Goal: Task Accomplishment & Management: Manage account settings

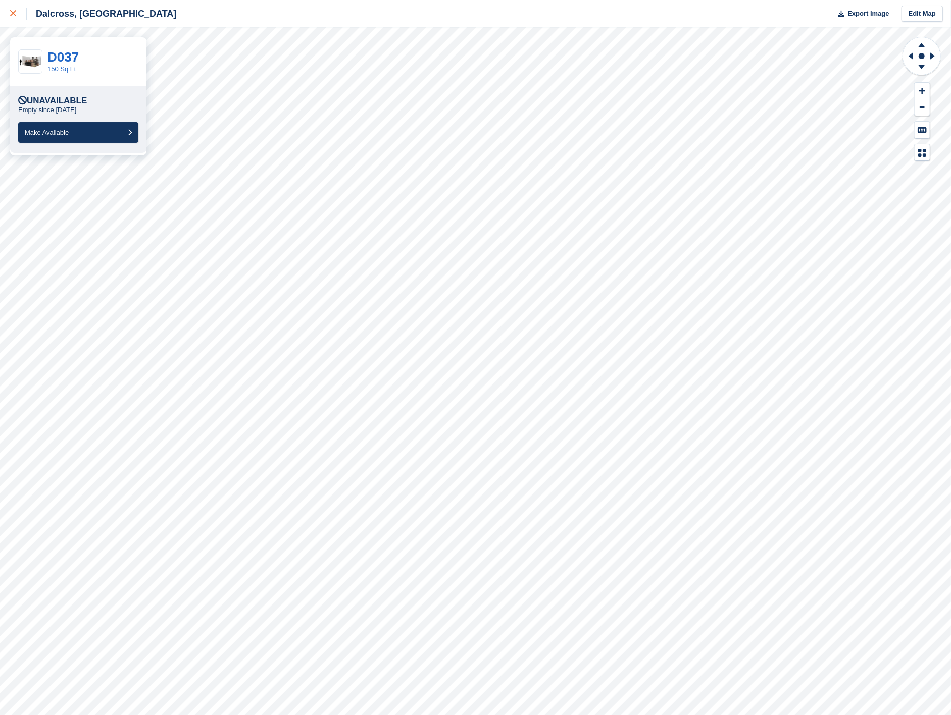
click at [13, 14] on icon at bounding box center [13, 13] width 6 height 6
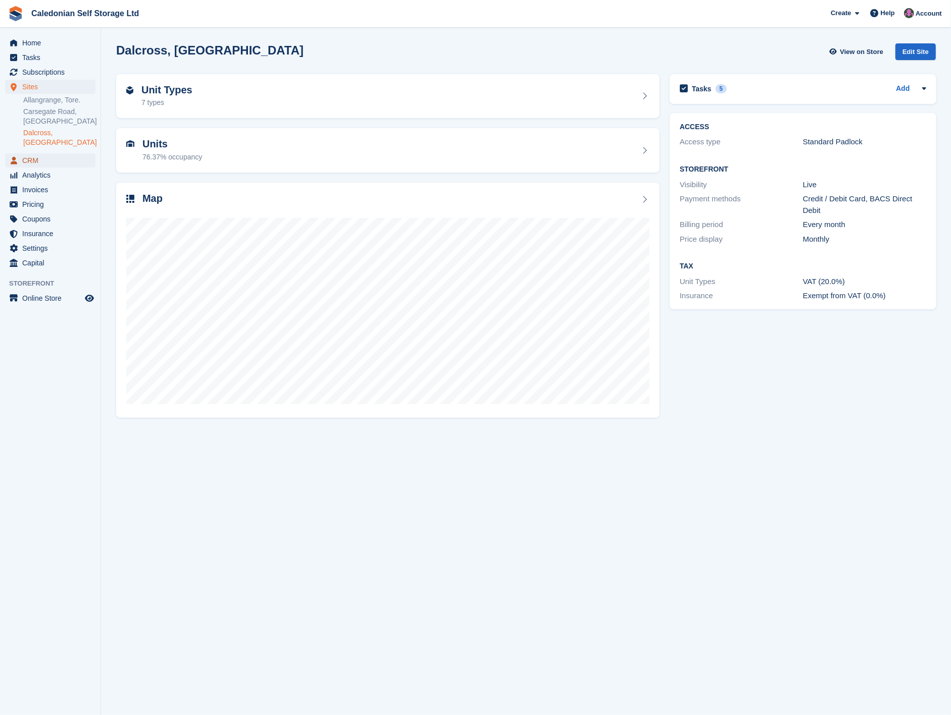
click at [56, 153] on span "CRM" at bounding box center [52, 160] width 61 height 14
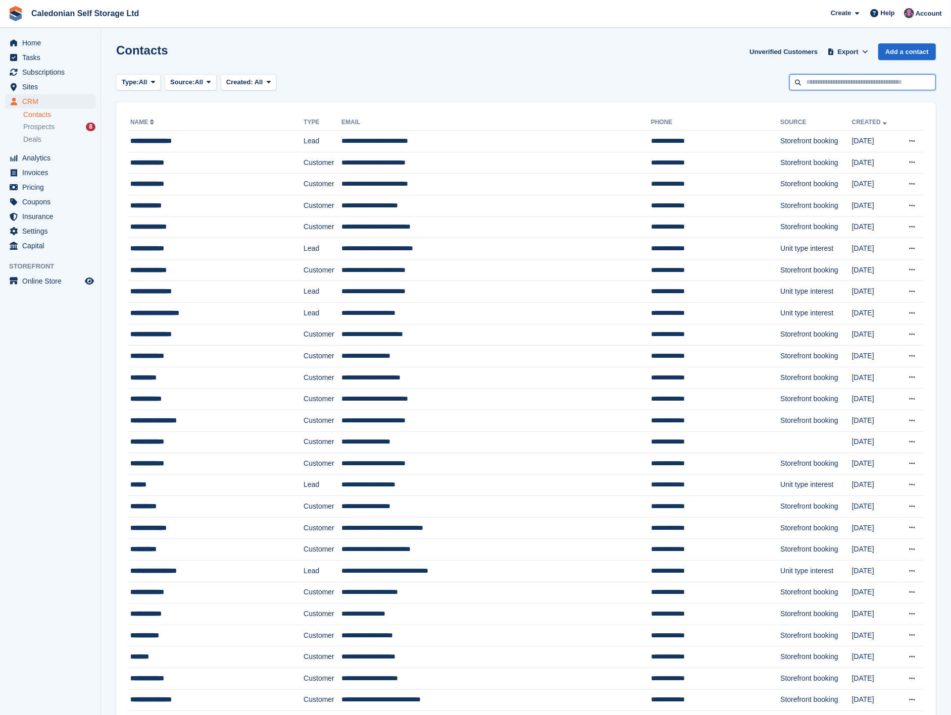
click at [809, 79] on input "text" at bounding box center [862, 82] width 146 height 17
type input "****"
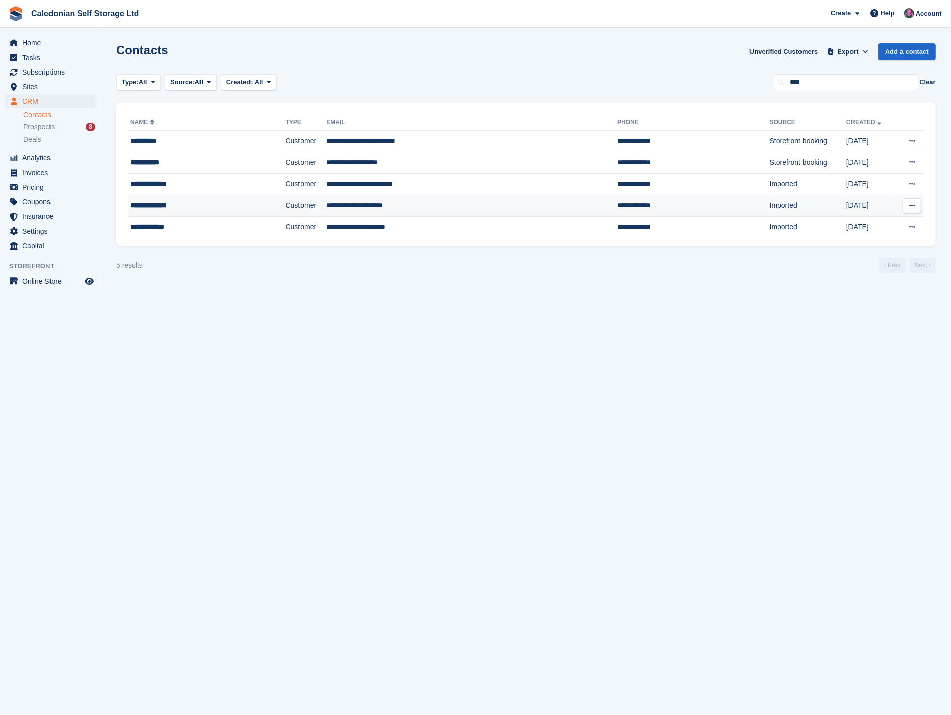
click at [436, 208] on td "**********" at bounding box center [471, 206] width 291 height 22
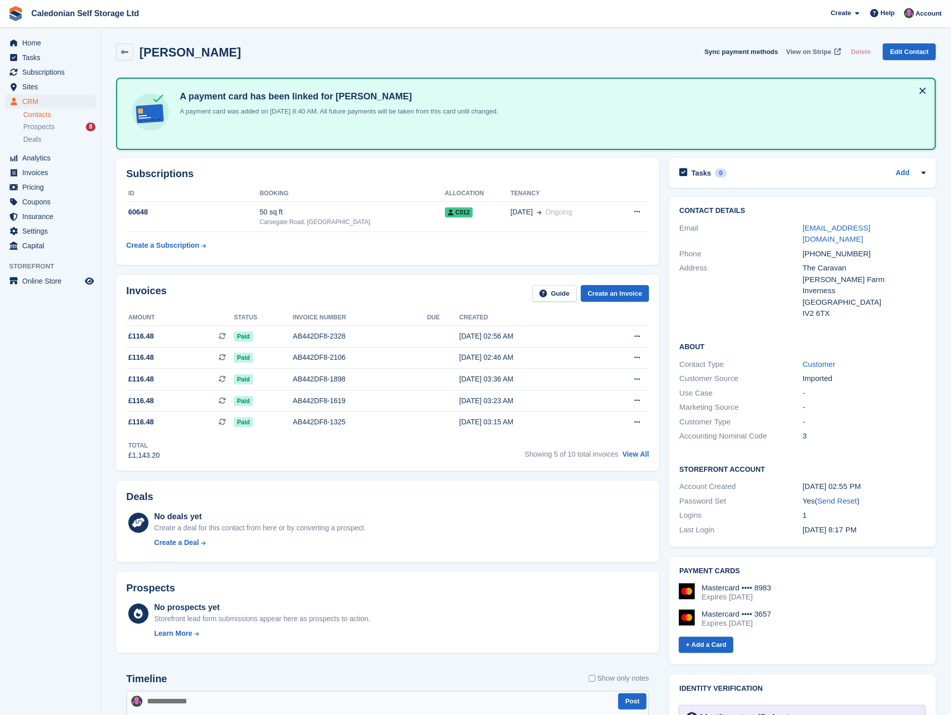
click at [805, 50] on span "View on Stripe" at bounding box center [808, 52] width 45 height 10
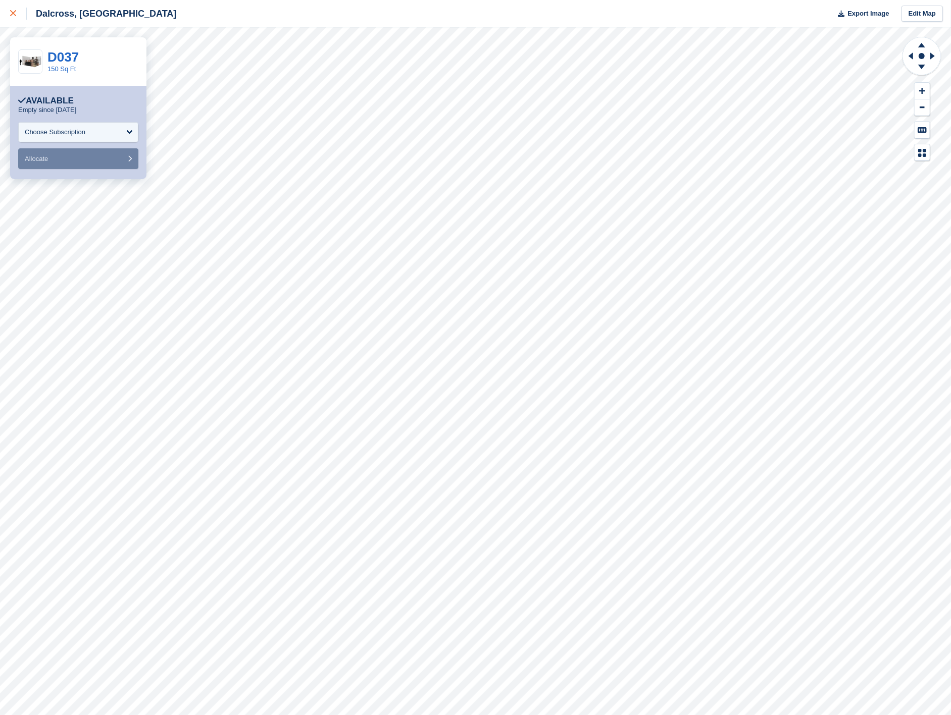
click at [14, 13] on icon at bounding box center [13, 13] width 6 height 6
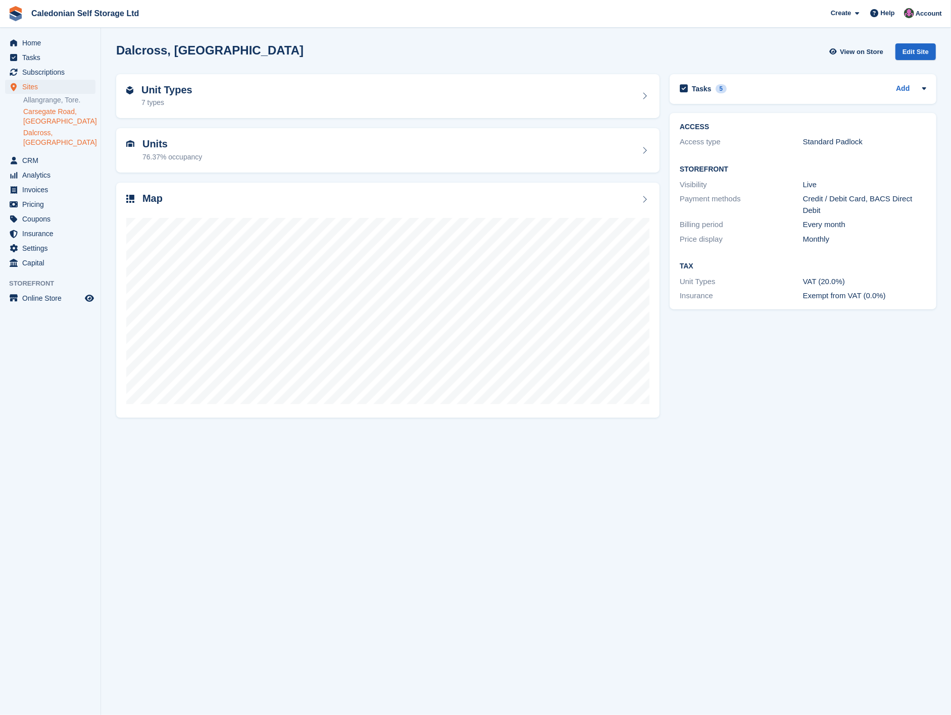
click at [58, 117] on link "Carsegate Road, [GEOGRAPHIC_DATA]" at bounding box center [59, 116] width 72 height 19
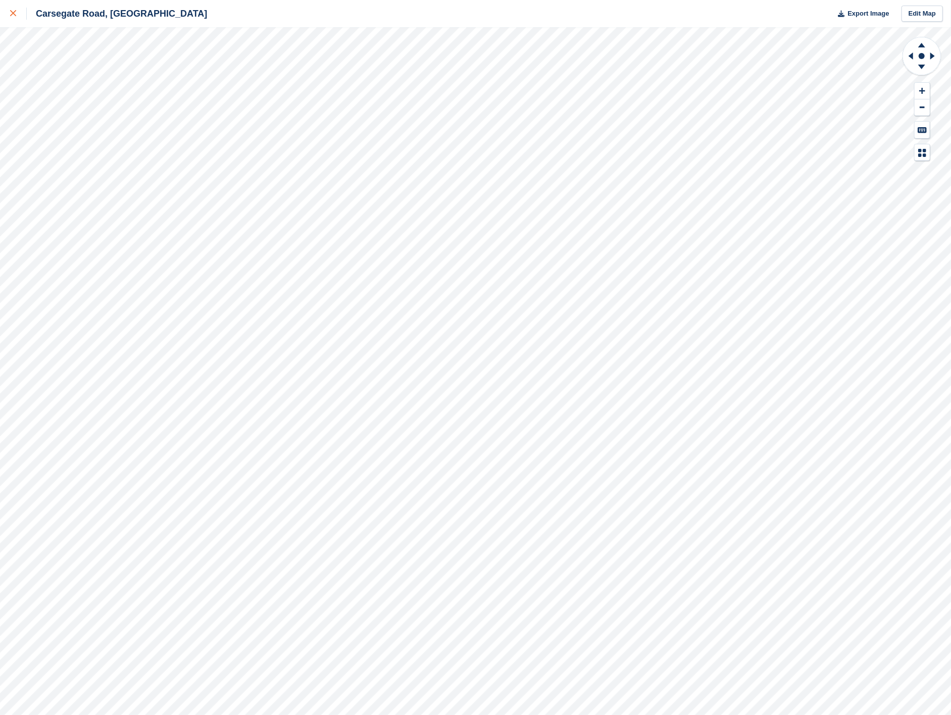
drag, startPoint x: 12, startPoint y: 9, endPoint x: 20, endPoint y: 19, distance: 13.3
click at [12, 9] on div at bounding box center [18, 14] width 17 height 12
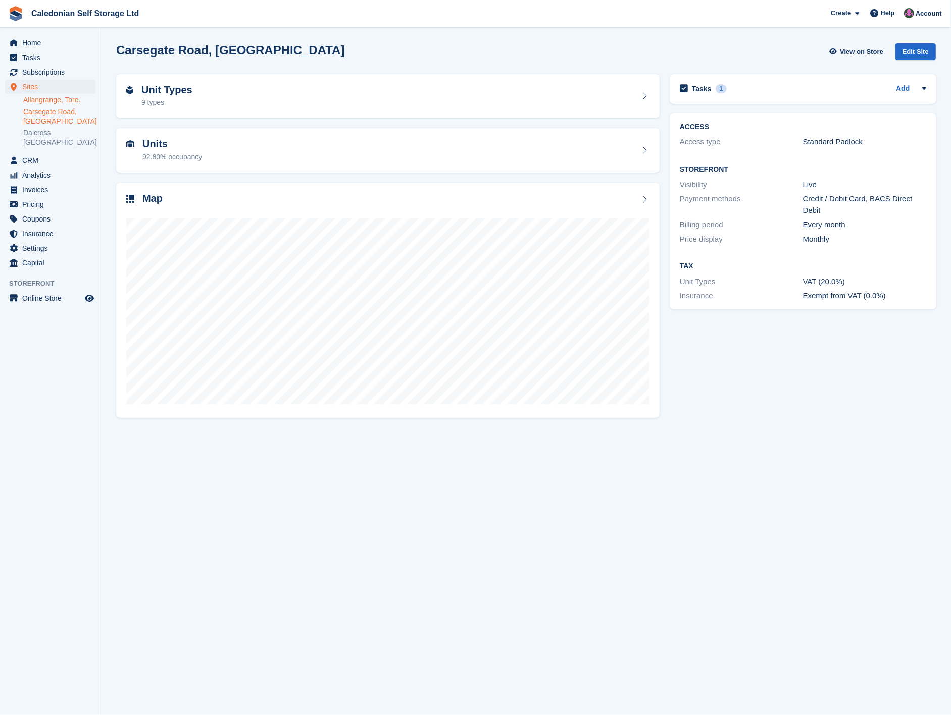
click at [72, 102] on link "Allangrange, Tore." at bounding box center [59, 100] width 72 height 10
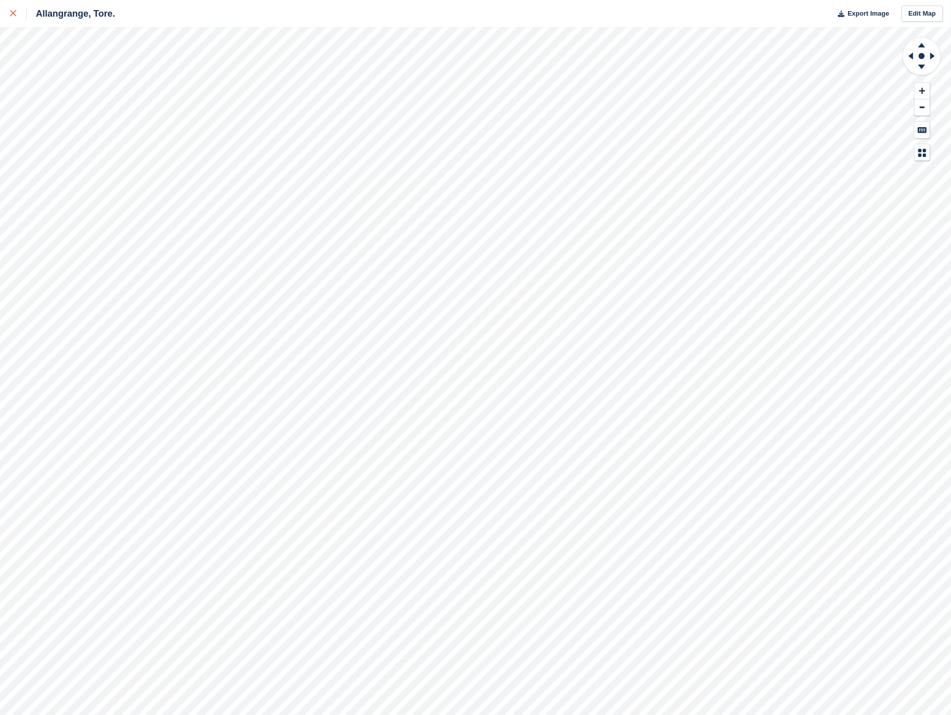
click at [13, 13] on icon at bounding box center [13, 13] width 6 height 6
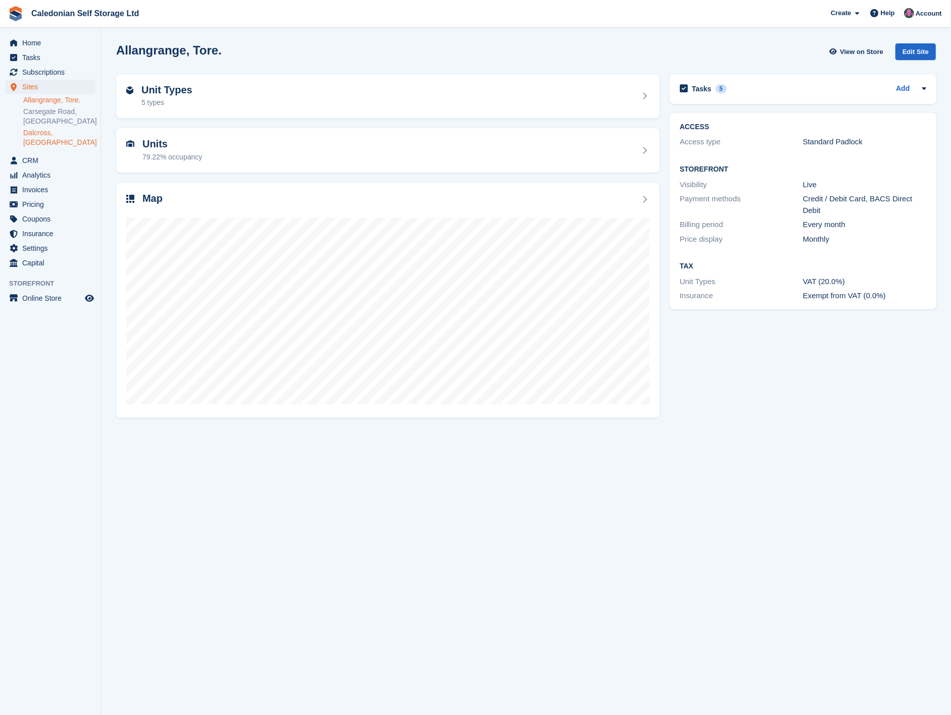
click at [57, 131] on link "Dalcross, [GEOGRAPHIC_DATA]" at bounding box center [59, 137] width 72 height 19
click at [449, 87] on div "Unit Types 7 types" at bounding box center [387, 96] width 523 height 24
